Goal: Task Accomplishment & Management: Manage account settings

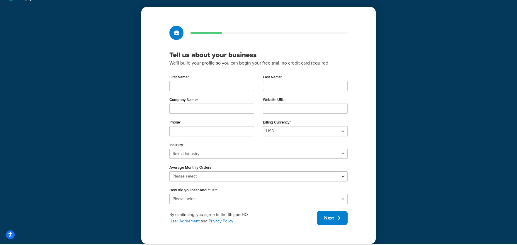
scroll to position [19, 0]
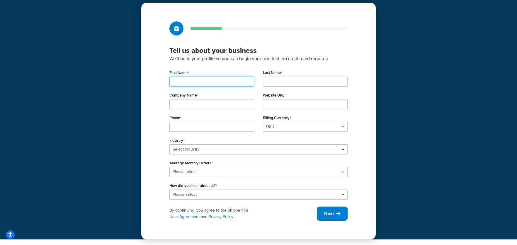
click at [201, 81] on input "First Name" at bounding box center [211, 82] width 85 height 10
type input "[PERSON_NAME]"
type input "Lab Alley"
type input "t"
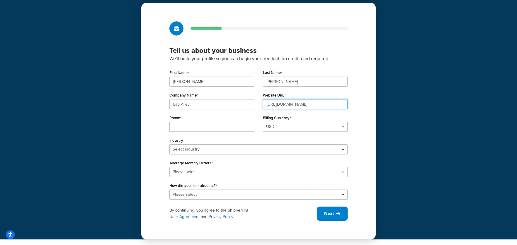
type input "[URL][DOMAIN_NAME]"
type input "2169903298"
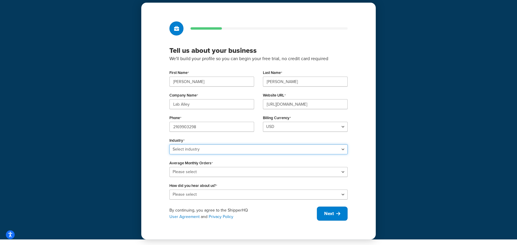
click at [189, 150] on select "Select industry Automotive Adult Agriculture Alcohol, Tobacco & CBD Arts & Craf…" at bounding box center [258, 149] width 178 height 10
select select "9"
click at [169, 144] on select "Select industry Automotive Adult Agriculture Alcohol, Tobacco & CBD Arts & Craf…" at bounding box center [258, 149] width 178 height 10
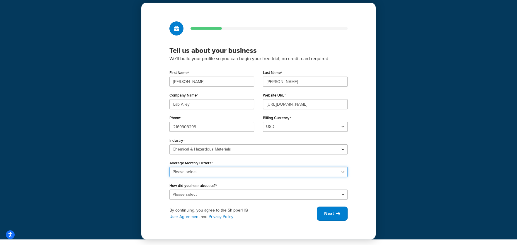
click at [202, 171] on select "Please select 0-500 501-1,000 1,001-10,000 10,001-20,000 Over 20,000" at bounding box center [258, 172] width 178 height 10
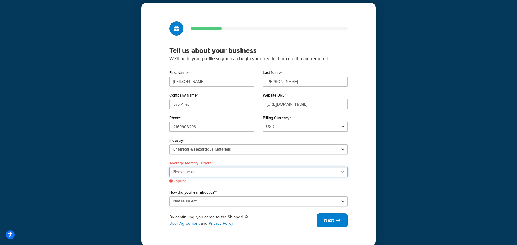
click at [198, 172] on select "Please select 0-500 501-1,000 1,001-10,000 10,001-20,000 Over 20,000" at bounding box center [258, 172] width 178 height 10
select select "3"
click at [169, 167] on select "Please select 0-500 501-1,000 1,001-10,000 10,001-20,000 Over 20,000" at bounding box center [258, 172] width 178 height 10
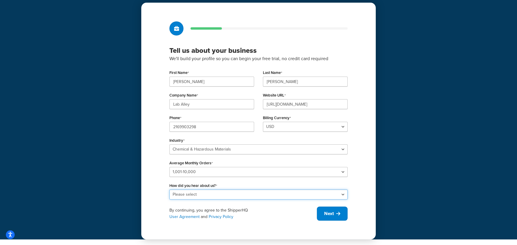
click at [204, 193] on select "Please select Online Search App Store or Marketplace Listing Referred by Agency…" at bounding box center [258, 194] width 178 height 10
select select "3"
click at [169, 189] on select "Please select Online Search App Store or Marketplace Listing Referred by Agency…" at bounding box center [258, 194] width 178 height 10
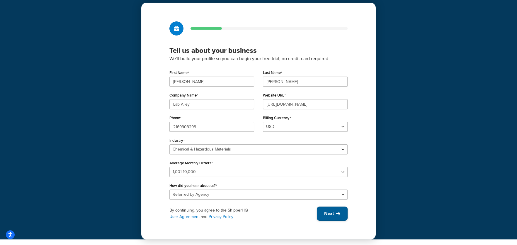
click at [325, 213] on span "Next" at bounding box center [329, 213] width 10 height 6
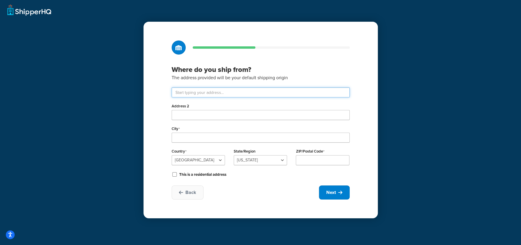
click at [173, 93] on input "text" at bounding box center [261, 92] width 178 height 10
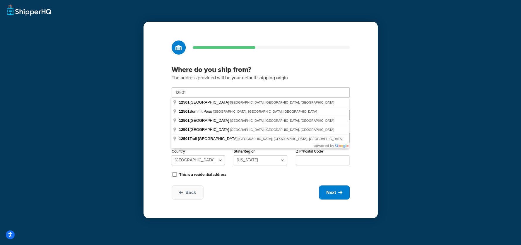
type input "12501 Pauls Valley Rd"
type input "Austin"
select select "43"
type input "78737"
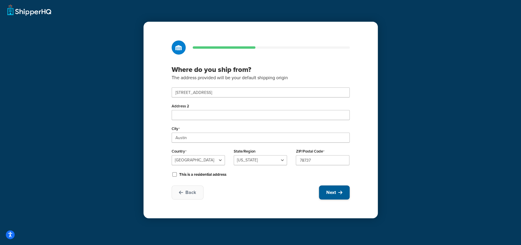
click at [332, 192] on span "Next" at bounding box center [332, 192] width 10 height 6
select select "1"
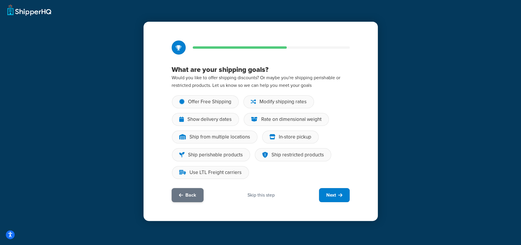
click at [184, 193] on button "Back" at bounding box center [188, 195] width 32 height 14
select select "43"
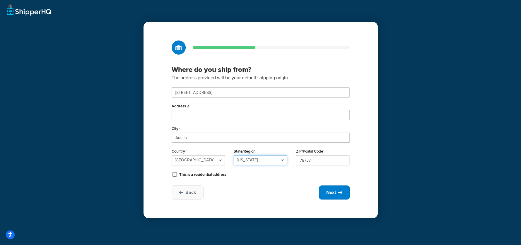
click at [254, 159] on select "Alabama Alaska American Samoa Arizona Arkansas Armed Forces Americas Armed Forc…" at bounding box center [260, 160] width 53 height 10
click at [249, 186] on div "Back Next" at bounding box center [261, 192] width 178 height 14
click at [193, 196] on button "Back" at bounding box center [188, 192] width 32 height 14
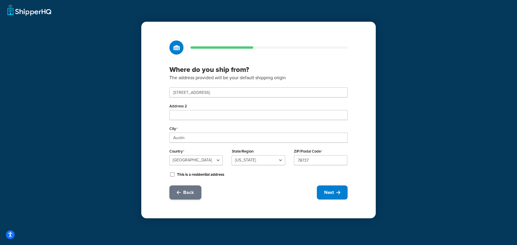
select select "9"
select select "3"
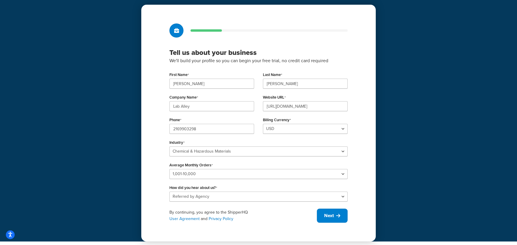
scroll to position [19, 0]
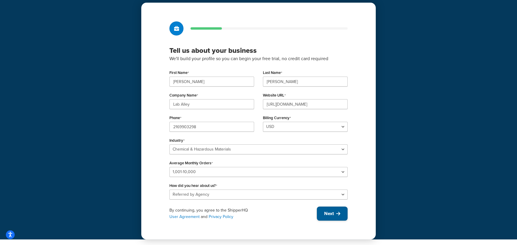
click at [334, 215] on button "Next" at bounding box center [332, 213] width 31 height 14
select select "43"
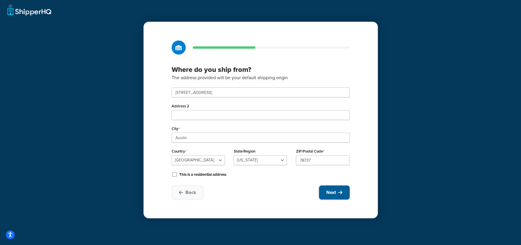
click at [339, 192] on icon at bounding box center [341, 192] width 4 height 5
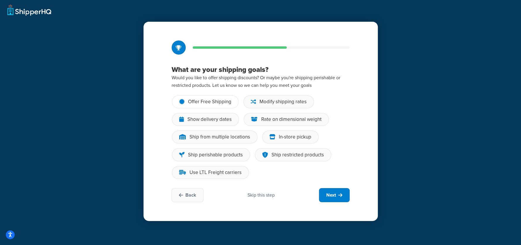
click at [204, 104] on div "Offer Free Shipping" at bounding box center [209, 102] width 43 height 6
click at [0, 0] on input "Offer Free Shipping" at bounding box center [0, 0] width 0 height 0
click at [202, 120] on div "Show delivery dates" at bounding box center [210, 119] width 44 height 6
click at [0, 0] on input "Show delivery dates" at bounding box center [0, 0] width 0 height 0
click at [203, 136] on div "Ship from multiple locations" at bounding box center [220, 137] width 61 height 6
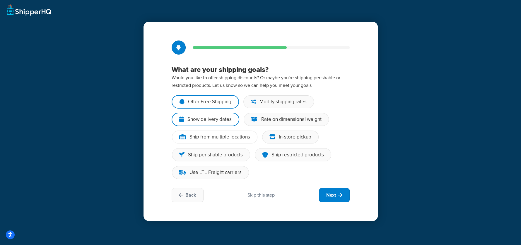
click at [0, 0] on input "Ship from multiple locations" at bounding box center [0, 0] width 0 height 0
click at [220, 174] on div "Use LTL Freight carriers" at bounding box center [216, 172] width 52 height 6
click at [0, 0] on input "Use LTL Freight carriers" at bounding box center [0, 0] width 0 height 0
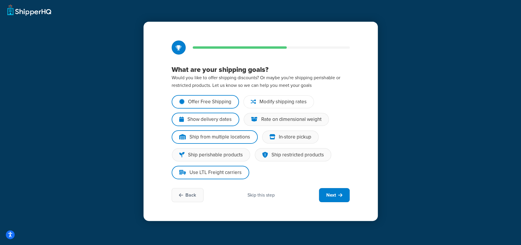
click at [287, 102] on div "Modify shipping rates" at bounding box center [283, 102] width 47 height 6
click at [0, 0] on input "Modify shipping rates" at bounding box center [0, 0] width 0 height 0
click at [287, 155] on div "Ship restricted products" at bounding box center [298, 155] width 52 height 6
click at [0, 0] on input "Ship restricted products" at bounding box center [0, 0] width 0 height 0
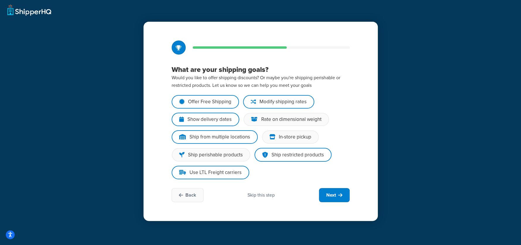
click at [264, 196] on div "Skip this step" at bounding box center [261, 195] width 27 height 6
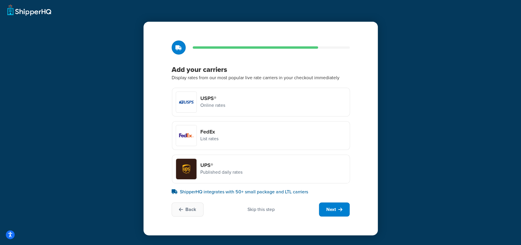
click at [215, 103] on p "Online rates" at bounding box center [212, 105] width 25 height 8
click at [0, 0] on input "USPS® Online rates" at bounding box center [0, 0] width 0 height 0
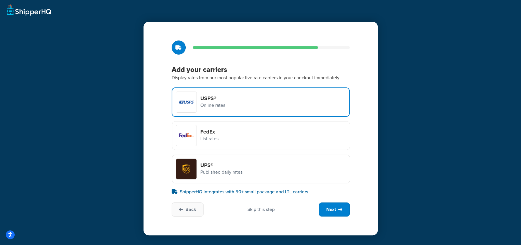
click at [209, 181] on div "UPS® Published daily rates" at bounding box center [261, 168] width 178 height 29
click at [0, 0] on input "UPS® Published daily rates" at bounding box center [0, 0] width 0 height 0
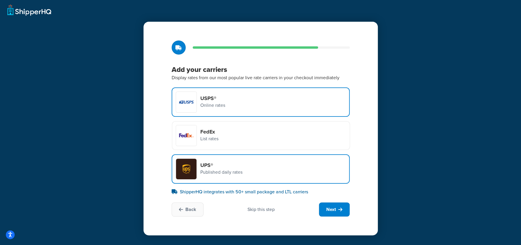
click at [223, 101] on h4 "USPS®" at bounding box center [212, 98] width 25 height 6
click at [0, 0] on input "USPS® Online rates" at bounding box center [0, 0] width 0 height 0
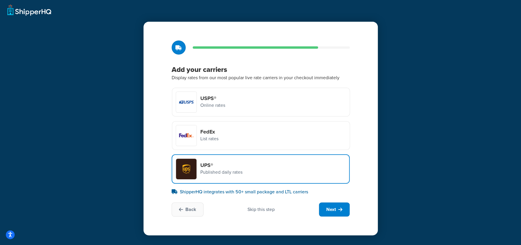
click at [267, 211] on div "Skip this step" at bounding box center [261, 209] width 27 height 6
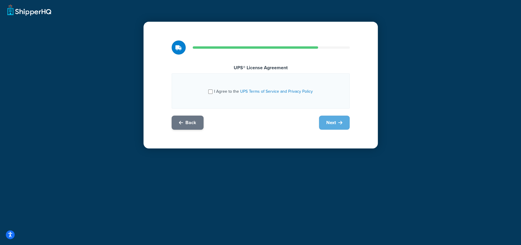
click at [194, 121] on span "Back" at bounding box center [191, 122] width 11 height 6
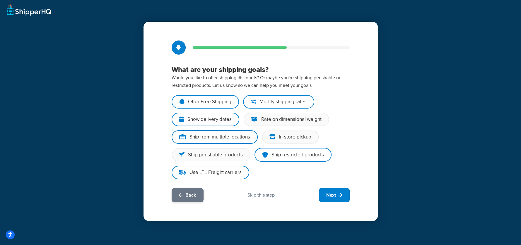
click at [193, 196] on span "Back" at bounding box center [191, 195] width 11 height 6
select select "43"
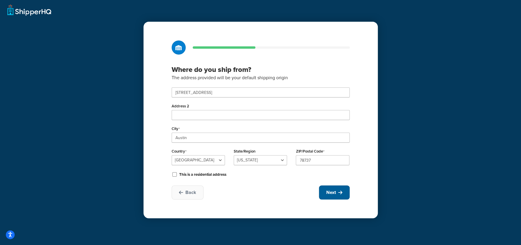
click at [339, 192] on icon at bounding box center [341, 192] width 4 height 5
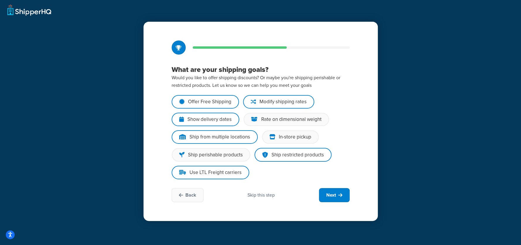
click at [262, 196] on div "Skip this step" at bounding box center [261, 195] width 27 height 6
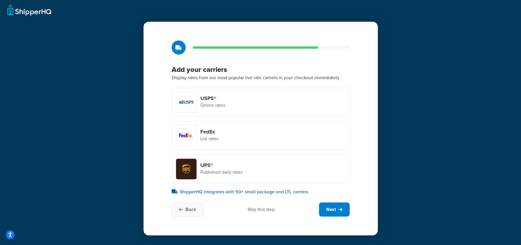
click at [262, 209] on div "Skip this step" at bounding box center [261, 209] width 27 height 6
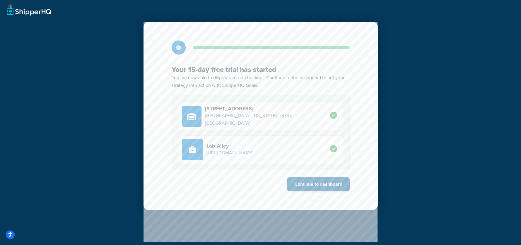
click at [329, 181] on button "Continue to dashboard" at bounding box center [318, 184] width 63 height 14
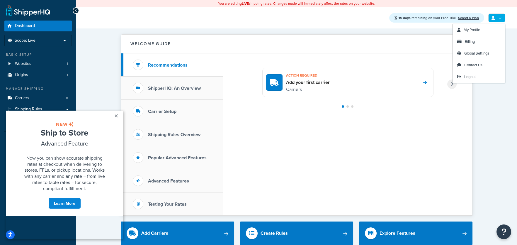
click at [501, 16] on link at bounding box center [496, 17] width 17 height 9
click at [472, 78] on span "Logout" at bounding box center [469, 77] width 11 height 6
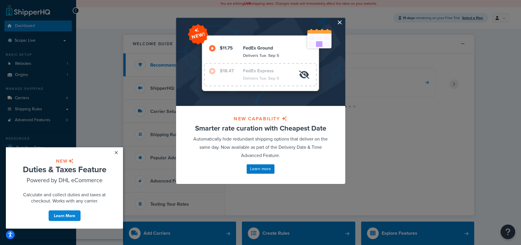
click at [344, 19] on button "button" at bounding box center [344, 18] width 1 height 1
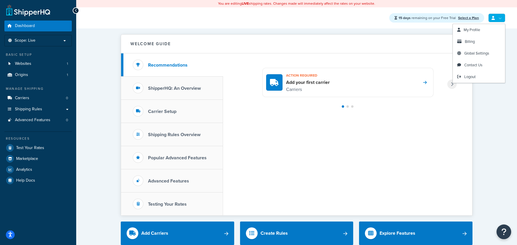
click at [499, 21] on link at bounding box center [496, 17] width 17 height 9
click at [479, 43] on link "Billing" at bounding box center [479, 42] width 52 height 12
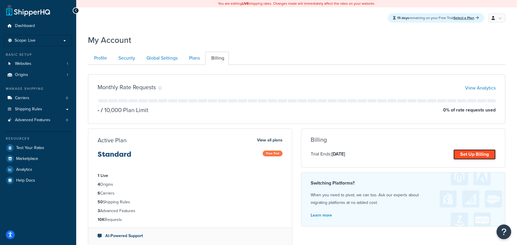
click at [468, 151] on link "Set Up Billing" at bounding box center [474, 154] width 42 height 10
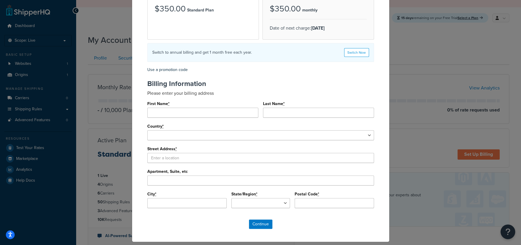
scroll to position [78, 0]
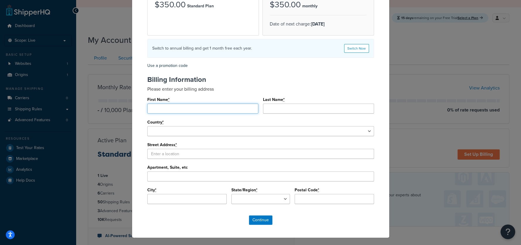
click at [176, 106] on input "First Name *" at bounding box center [202, 108] width 111 height 10
type input "Fred"
type input "Elabed"
select select "1000"
select select
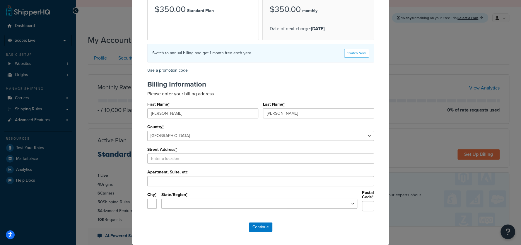
scroll to position [69, 0]
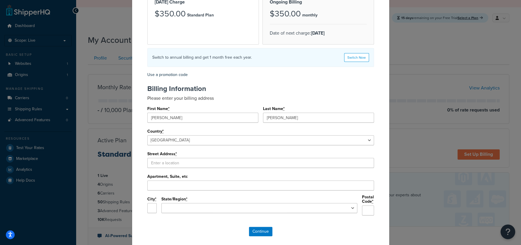
click at [167, 152] on label "Street Address *" at bounding box center [162, 154] width 30 height 5
click at [167, 158] on input "Street Address *" at bounding box center [260, 163] width 227 height 10
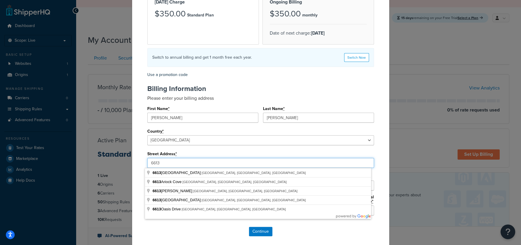
type input "6613 Davenport Divide"
type input "Austin"
select select "TX"
type input "78748"
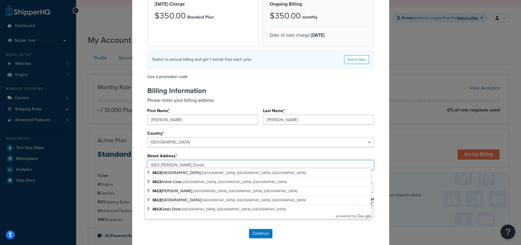
click at [219, 160] on input "6613 Davenport Divide" at bounding box center [260, 165] width 227 height 10
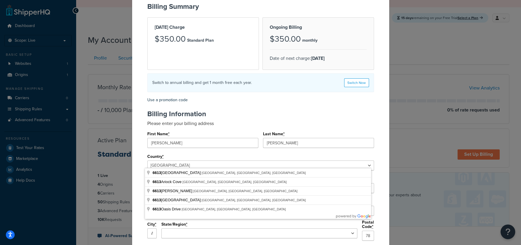
click at [243, 146] on div "First Name * Fred Last Name * Elabed Country * United States Afghanistan Albani…" at bounding box center [260, 187] width 227 height 115
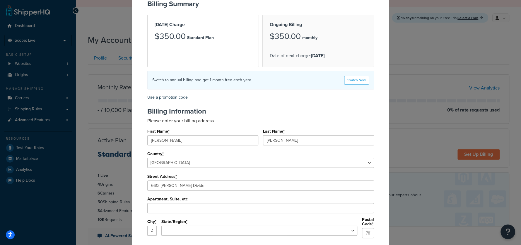
scroll to position [88, 0]
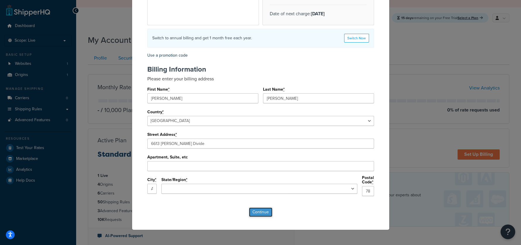
click at [256, 212] on input "Continue" at bounding box center [260, 211] width 23 height 9
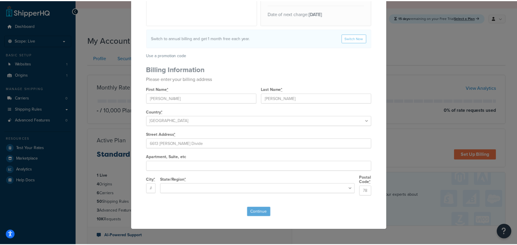
scroll to position [0, 0]
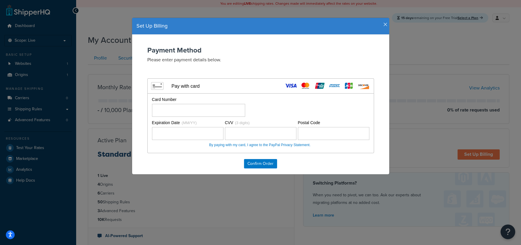
click at [384, 25] on icon "button" at bounding box center [386, 24] width 4 height 5
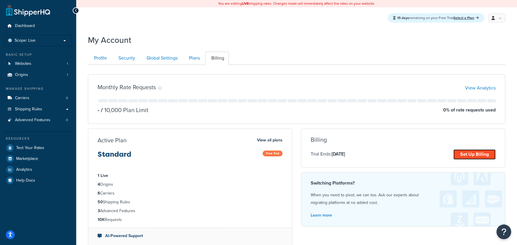
click at [466, 154] on div "Billing Trial Ends: [DATE] Set Up Billing Unfortunately, we were unable to load…" at bounding box center [403, 147] width 204 height 39
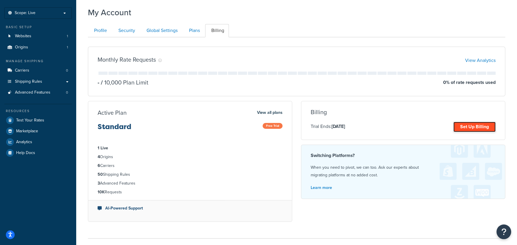
click at [462, 126] on link "Set Up Billing" at bounding box center [474, 127] width 42 height 10
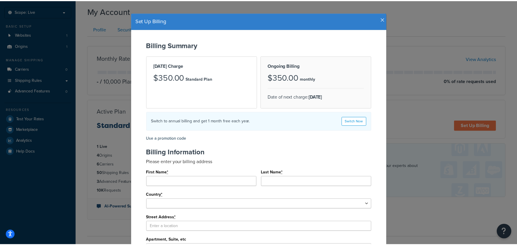
scroll to position [10, 0]
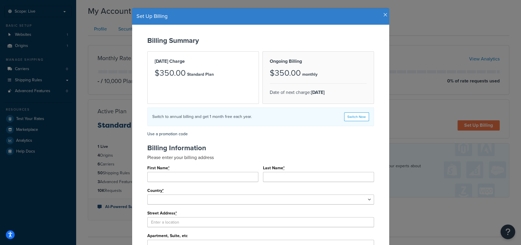
click at [437, 146] on div "Set Up Billing Billing Summary [DATE] Charge $350.00 Standard Plan Ongoing Bill…" at bounding box center [260, 122] width 521 height 245
click at [384, 13] on icon "button" at bounding box center [386, 14] width 4 height 5
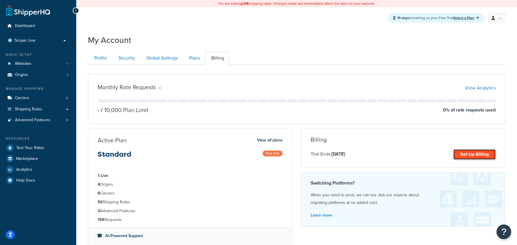
click at [469, 155] on link "Set Up Billing" at bounding box center [474, 154] width 42 height 10
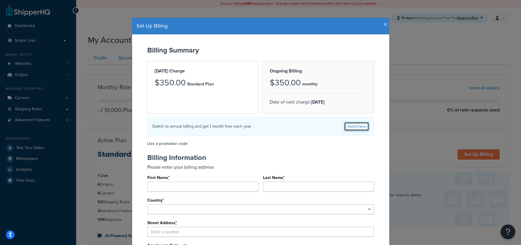
click at [359, 128] on link "Switch Now" at bounding box center [356, 126] width 25 height 9
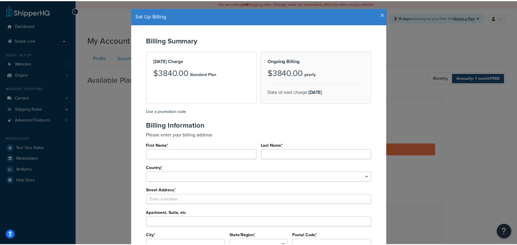
scroll to position [19, 0]
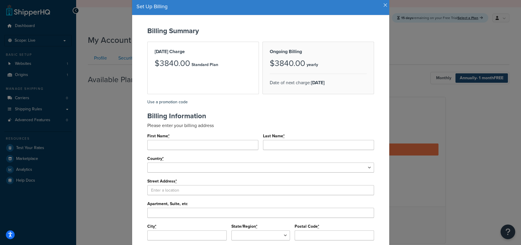
click at [384, 5] on icon "button" at bounding box center [386, 5] width 4 height 5
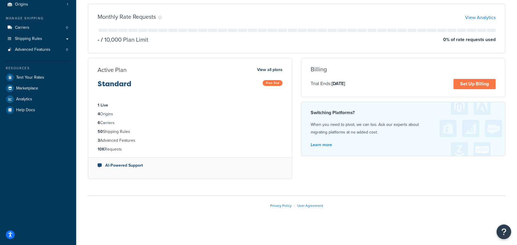
scroll to position [72, 0]
click at [468, 84] on link "Set Up Billing" at bounding box center [474, 84] width 42 height 10
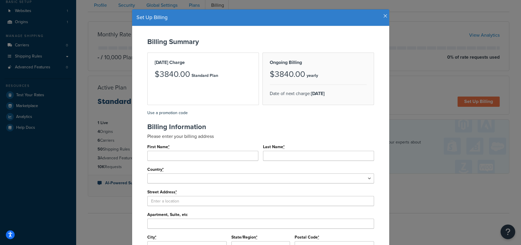
scroll to position [0, 0]
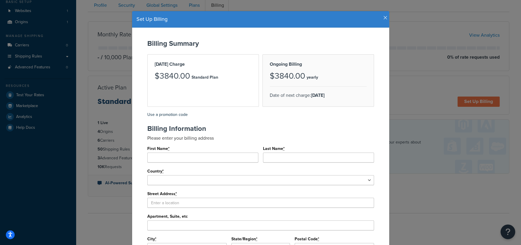
click at [384, 21] on icon "button" at bounding box center [386, 17] width 4 height 5
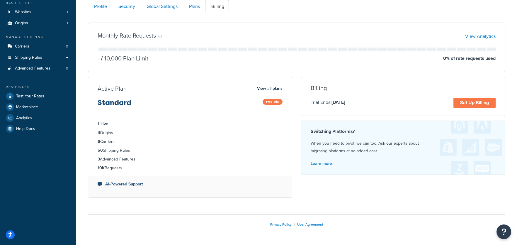
scroll to position [46, 0]
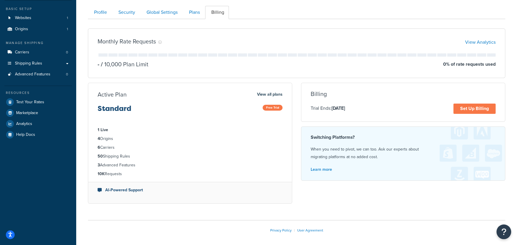
click at [408, 114] on div "Trial Ends: Sep 26, 2025 Set Up Billing" at bounding box center [403, 108] width 185 height 10
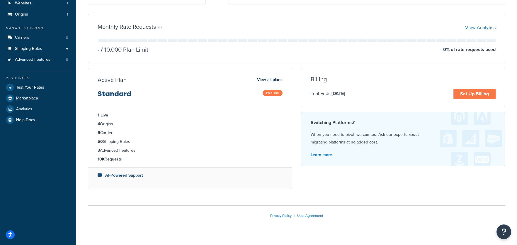
scroll to position [72, 0]
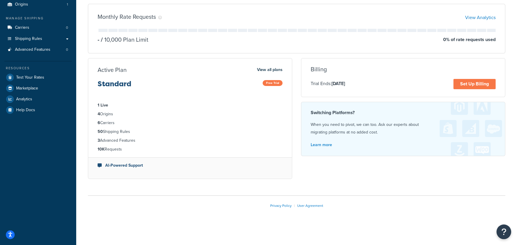
click at [153, 144] on ul "1 Live 4 Origins 6 Carriers 50 Shipping Rules 3 Advanced Features 10K Requests" at bounding box center [190, 127] width 204 height 60
click at [271, 68] on link "View all plans" at bounding box center [270, 70] width 26 height 8
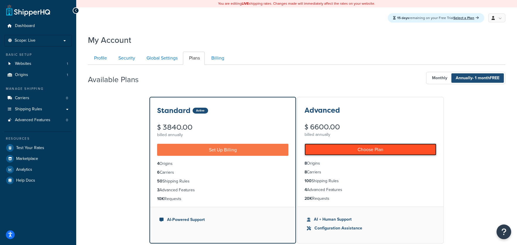
click at [379, 149] on link "Choose Plan" at bounding box center [371, 149] width 132 height 12
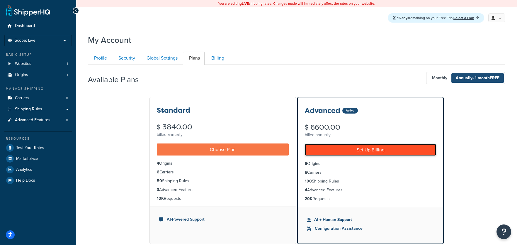
click at [386, 147] on link "Set Up Billing" at bounding box center [370, 150] width 131 height 12
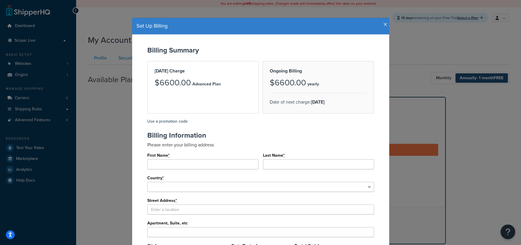
click at [487, 34] on div "Set Up Billing Billing Summary Today's Charge $6600.00 Advanced Plan Ongoing Bi…" at bounding box center [260, 122] width 521 height 245
click at [453, 45] on div "Set Up Billing Billing Summary Today's Charge $6600.00 Advanced Plan Ongoing Bi…" at bounding box center [260, 122] width 521 height 245
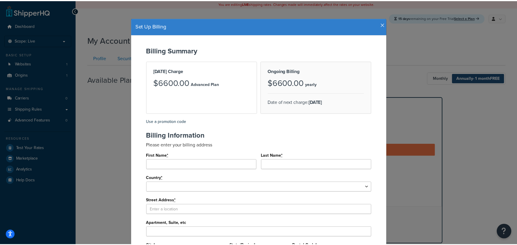
scroll to position [10, 0]
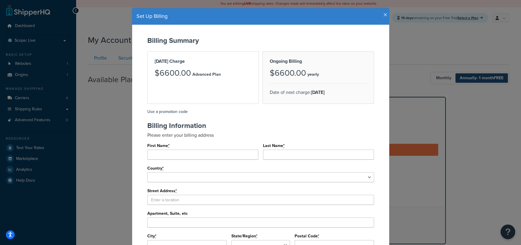
click at [384, 14] on icon "button" at bounding box center [386, 14] width 4 height 5
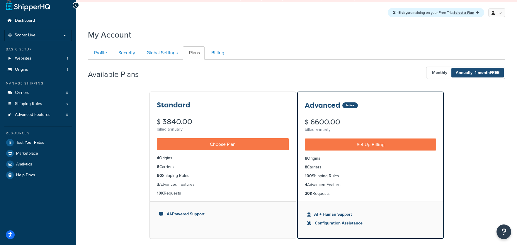
scroll to position [10, 0]
